Goal: Check status: Check status

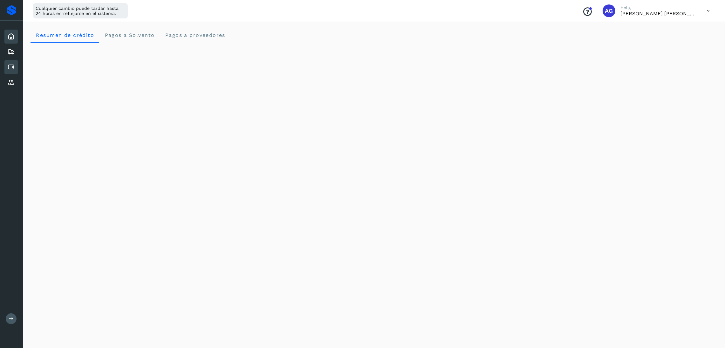
click at [7, 69] on icon at bounding box center [11, 67] width 8 height 8
click at [16, 65] on div "Cuentas por pagar" at bounding box center [10, 67] width 13 height 14
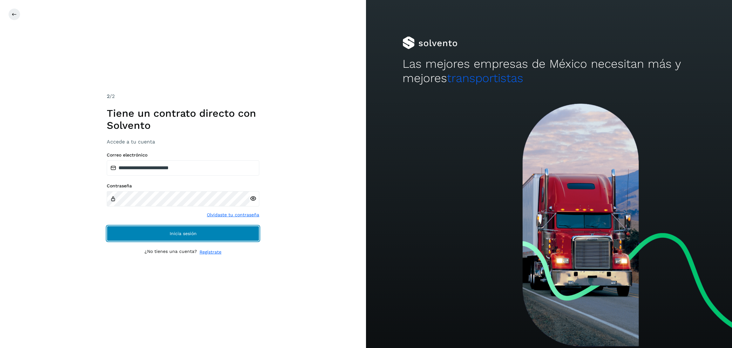
click at [193, 231] on span "Inicia sesión" at bounding box center [183, 233] width 27 height 4
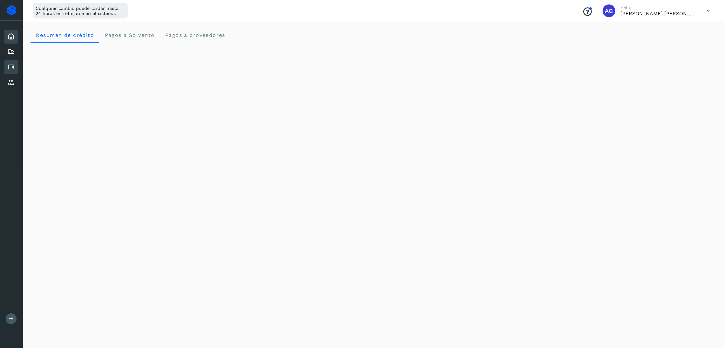
click at [13, 67] on icon at bounding box center [11, 67] width 8 height 8
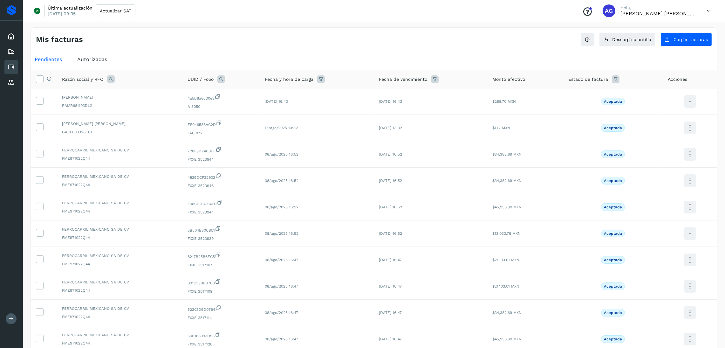
click at [86, 59] on span "Autorizadas" at bounding box center [92, 59] width 30 height 6
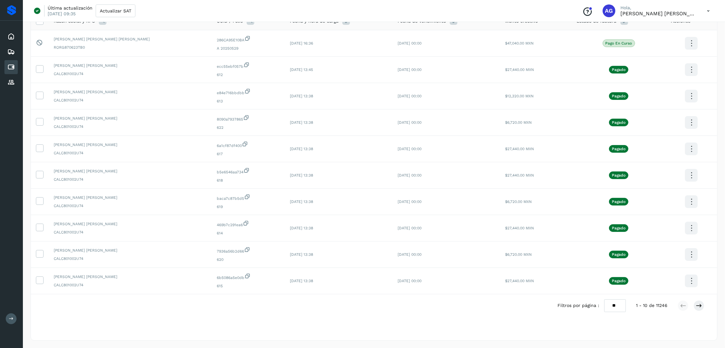
scroll to position [59, 0]
click at [696, 307] on icon at bounding box center [698, 305] width 6 height 6
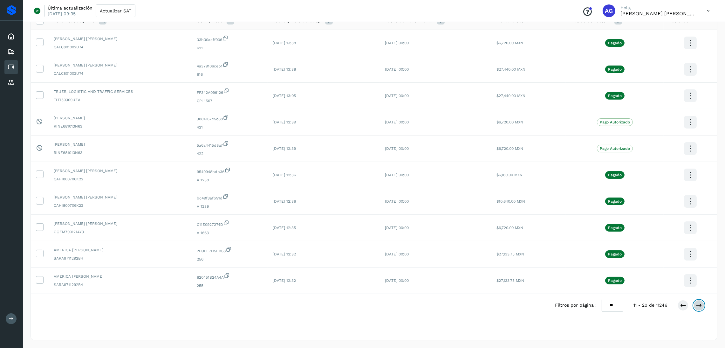
click at [702, 303] on button at bounding box center [698, 305] width 11 height 11
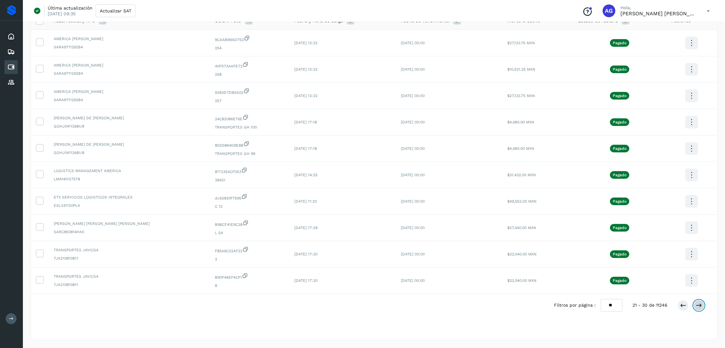
click at [699, 304] on icon at bounding box center [698, 305] width 6 height 6
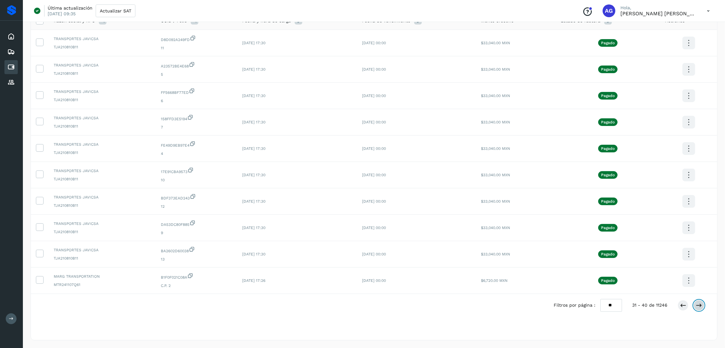
click at [699, 305] on icon at bounding box center [698, 305] width 6 height 6
click at [700, 305] on icon at bounding box center [698, 305] width 6 height 6
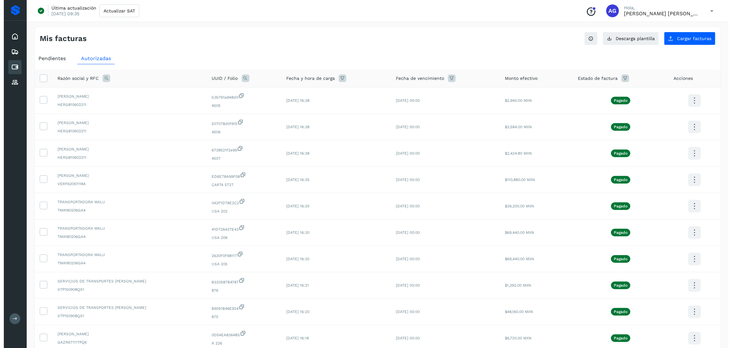
scroll to position [0, 0]
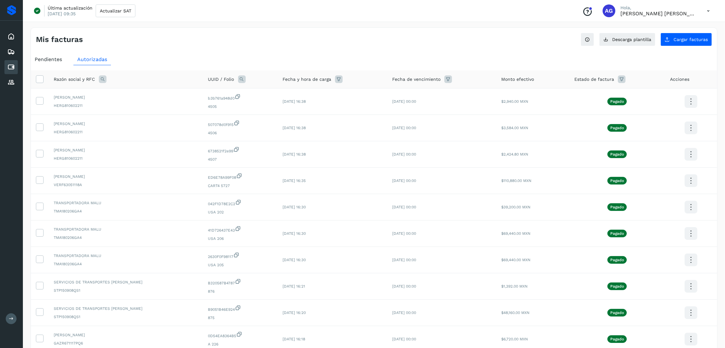
click at [97, 80] on div "Razón social y RFC" at bounding box center [126, 79] width 144 height 8
click at [99, 80] on icon at bounding box center [103, 79] width 8 height 8
click at [163, 107] on input "text" at bounding box center [144, 106] width 78 height 10
type input "**********"
click at [167, 120] on button "Buscar" at bounding box center [160, 122] width 46 height 13
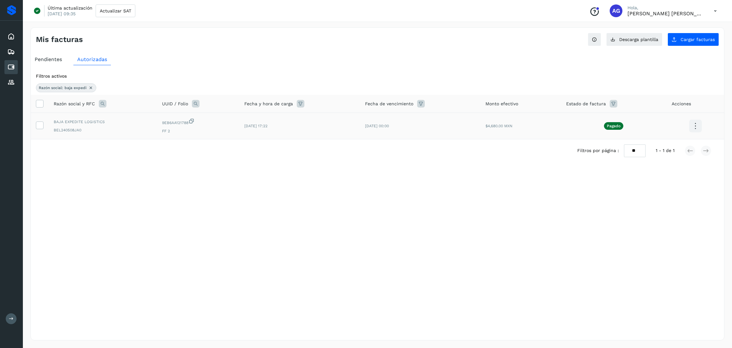
click at [696, 125] on icon at bounding box center [695, 125] width 15 height 15
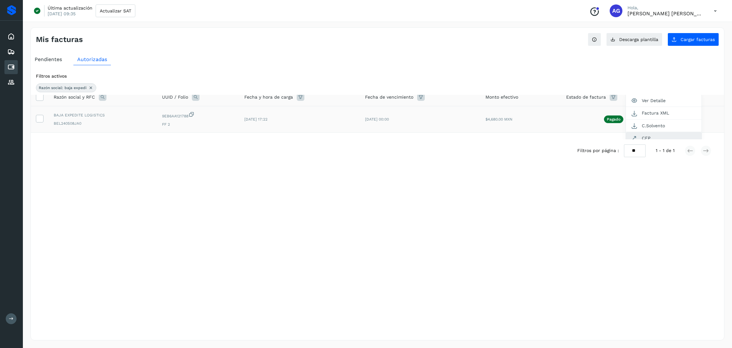
click at [655, 138] on button "CEP" at bounding box center [664, 138] width 76 height 12
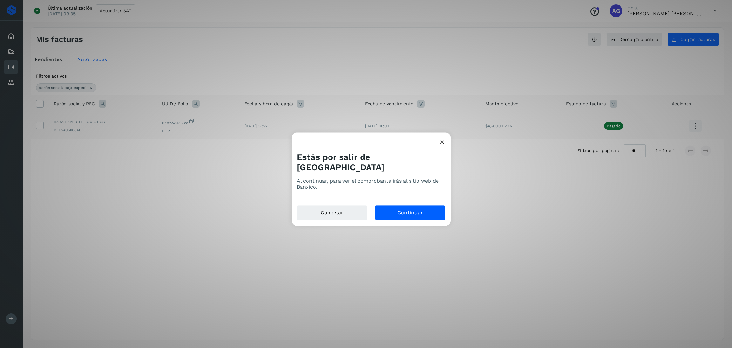
scroll to position [0, 0]
click at [394, 210] on button "Continuar" at bounding box center [410, 212] width 71 height 15
